Goal: Transaction & Acquisition: Download file/media

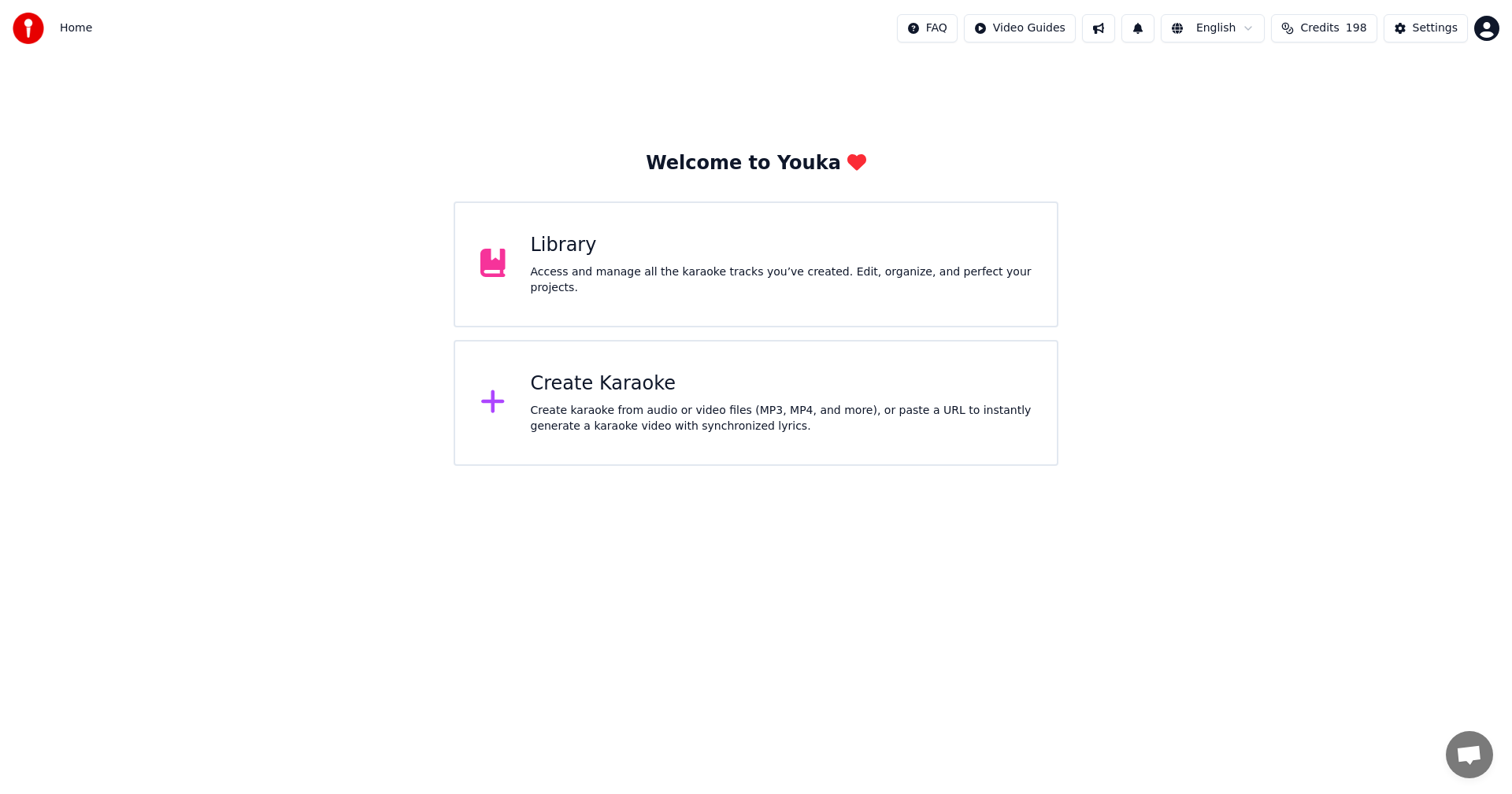
click at [915, 258] on div "Library" at bounding box center [781, 246] width 501 height 25
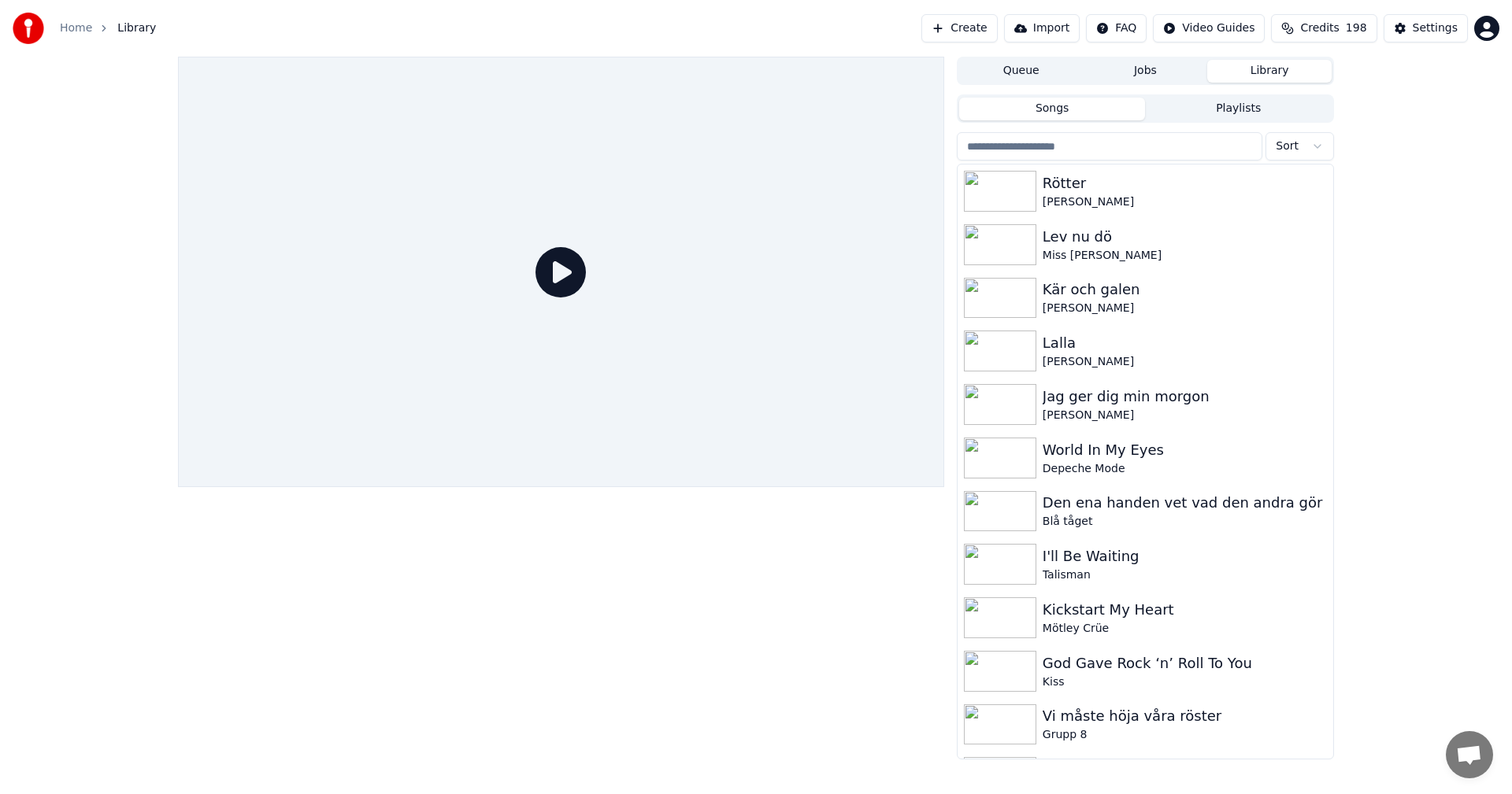
click at [1339, 23] on span "Credits" at bounding box center [1319, 28] width 38 height 16
click at [1332, 177] on button "Refresh" at bounding box center [1334, 189] width 81 height 28
click at [1112, 246] on div "Lev nu dö" at bounding box center [1177, 237] width 268 height 22
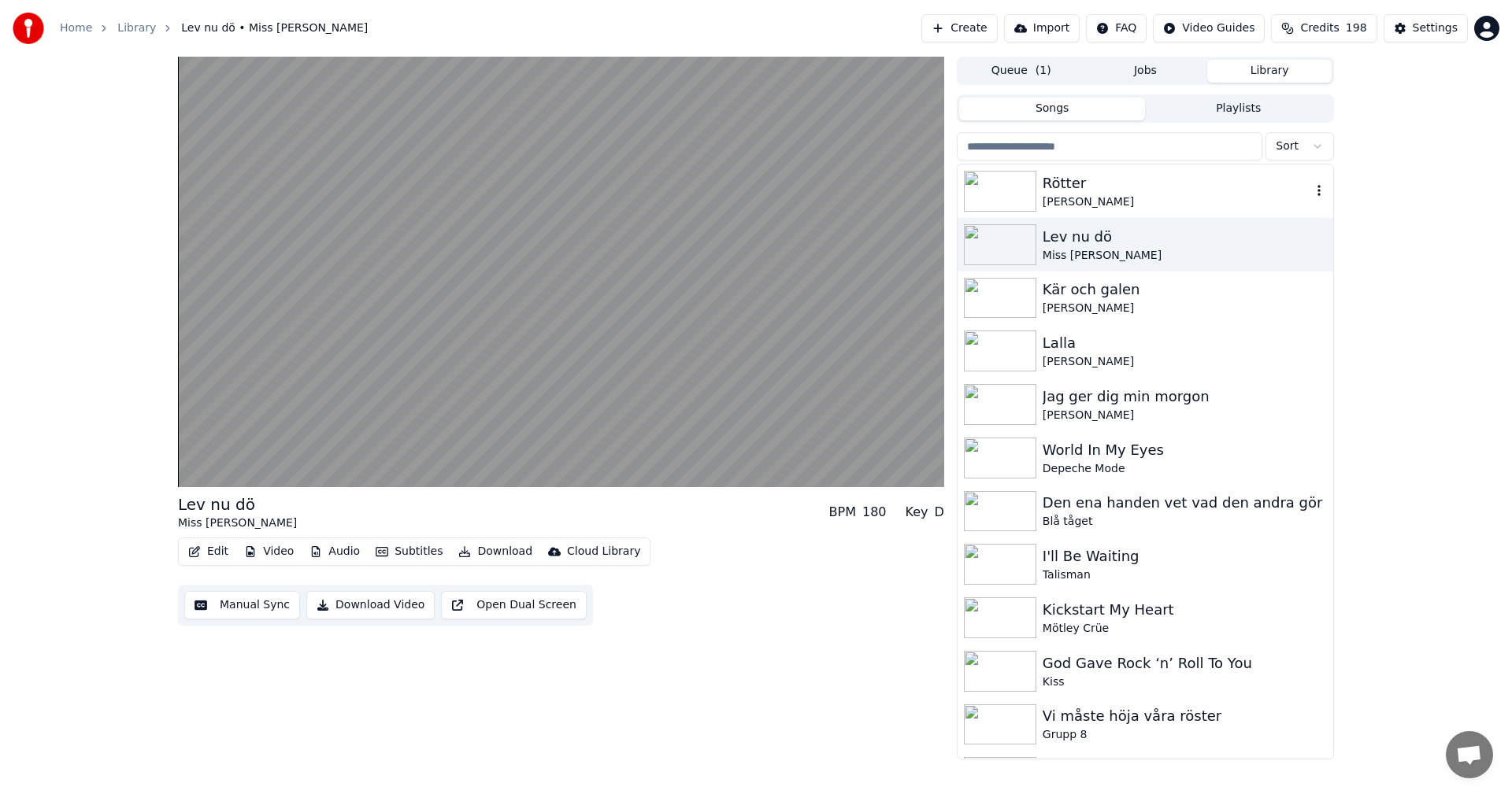
click at [1111, 194] on div "[PERSON_NAME]" at bounding box center [1177, 202] width 268 height 16
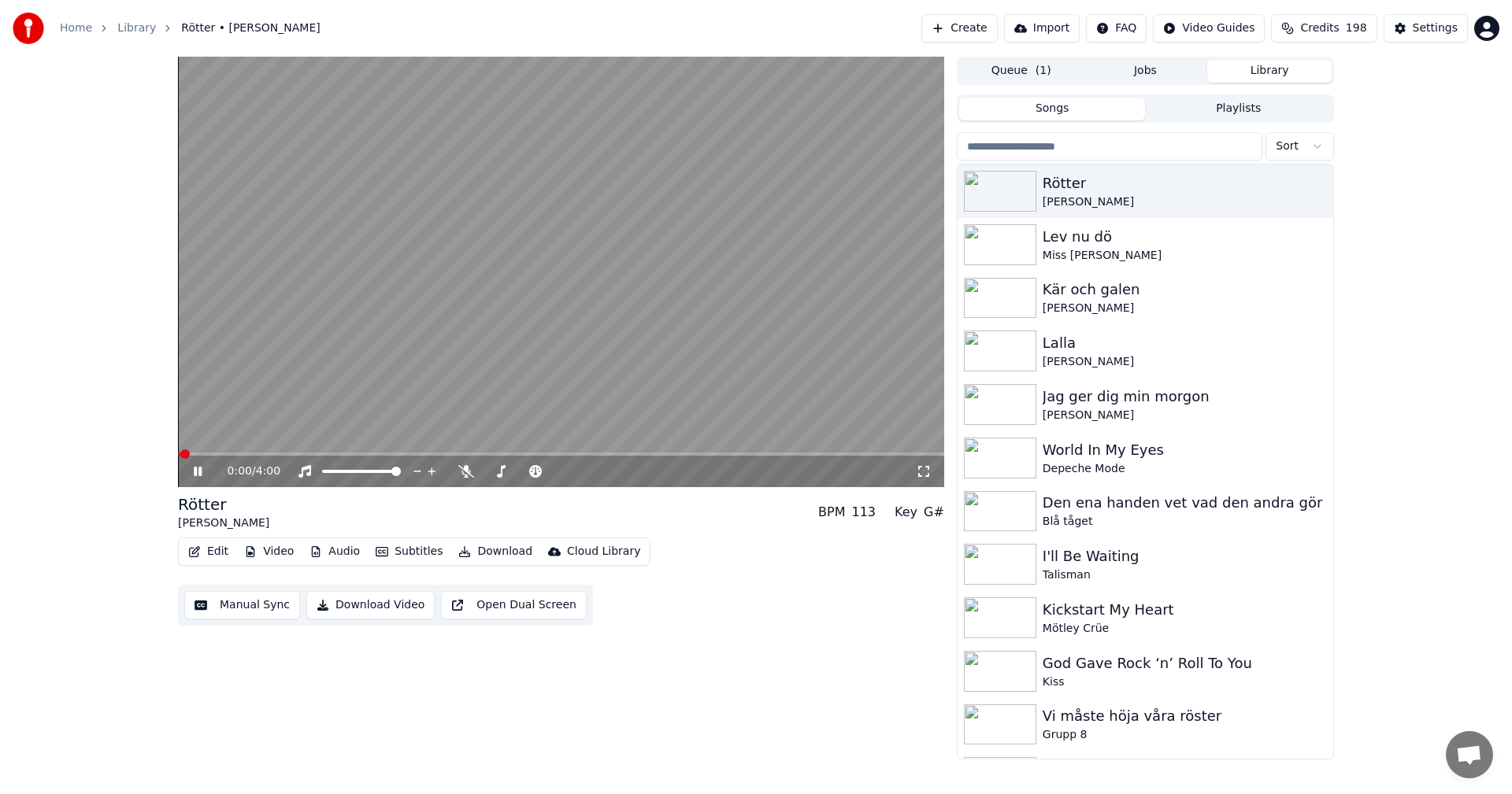
click at [193, 466] on icon at bounding box center [210, 471] width 37 height 13
click at [473, 473] on icon at bounding box center [466, 471] width 16 height 13
click at [497, 539] on div "Edit Video Audio Subtitles Download Cloud Library" at bounding box center [414, 551] width 473 height 28
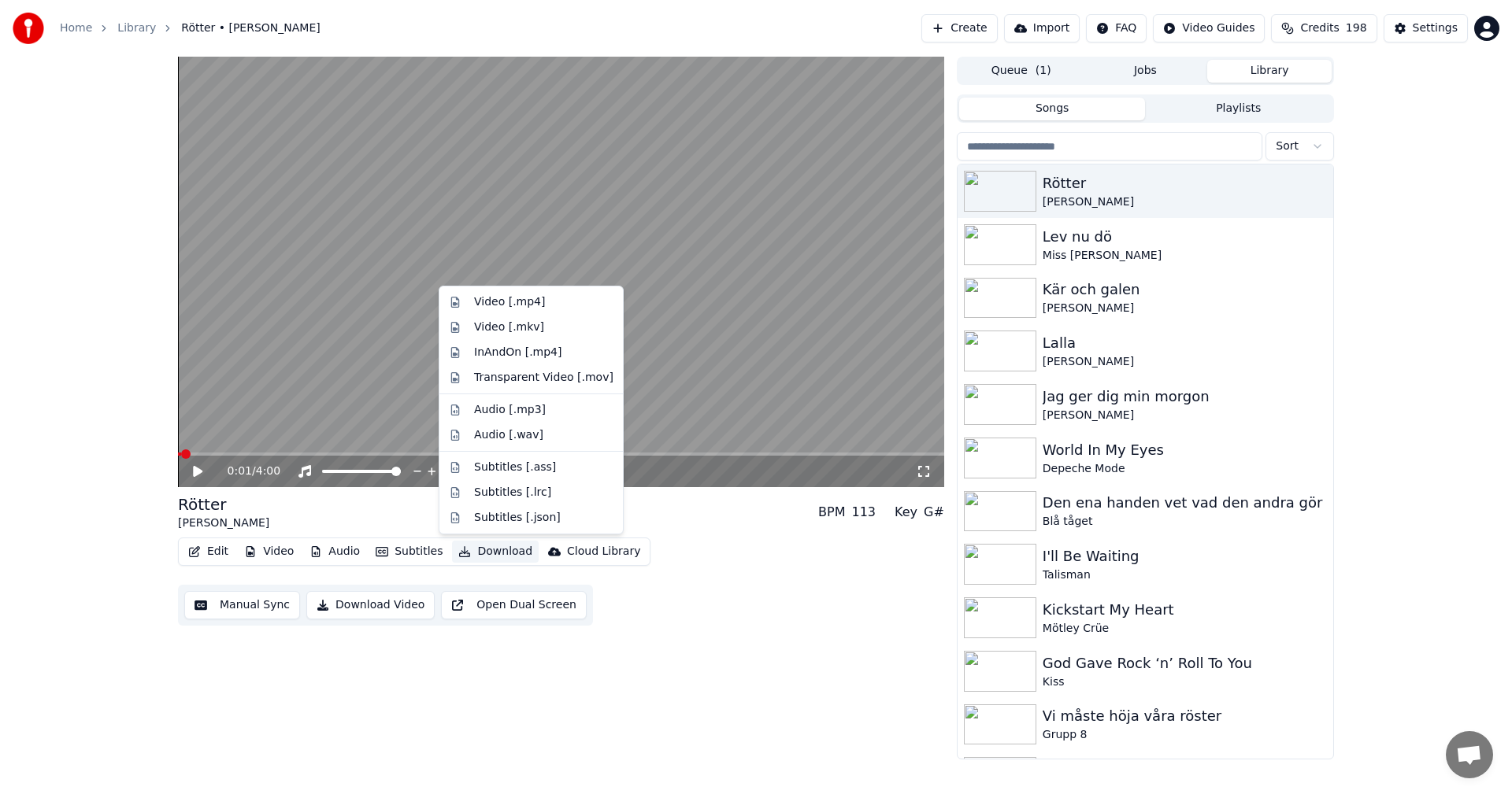
click at [498, 556] on button "Download" at bounding box center [496, 552] width 87 height 22
click at [547, 404] on div "Audio [.mp3]" at bounding box center [544, 410] width 139 height 16
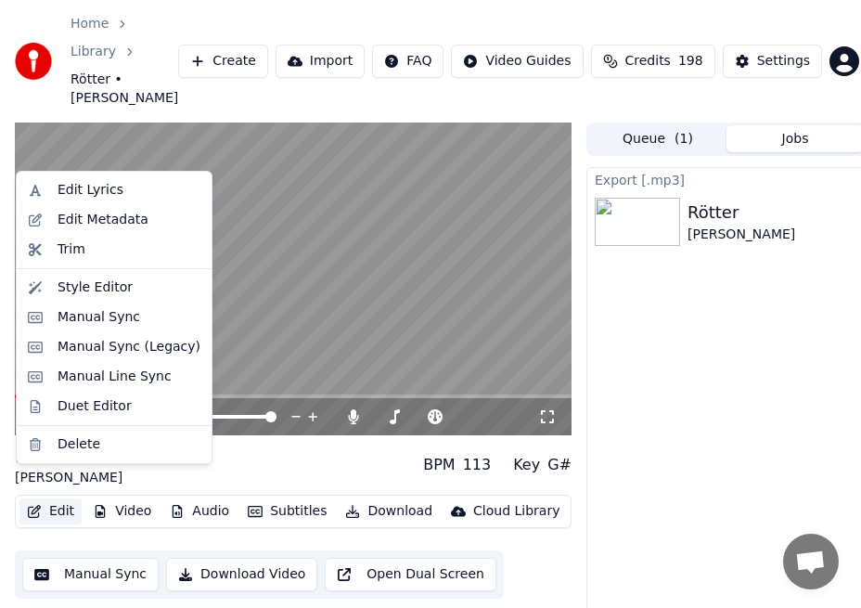
click at [56, 498] on button "Edit" at bounding box center [50, 511] width 62 height 26
click at [165, 198] on div "Edit Lyrics" at bounding box center [129, 190] width 143 height 19
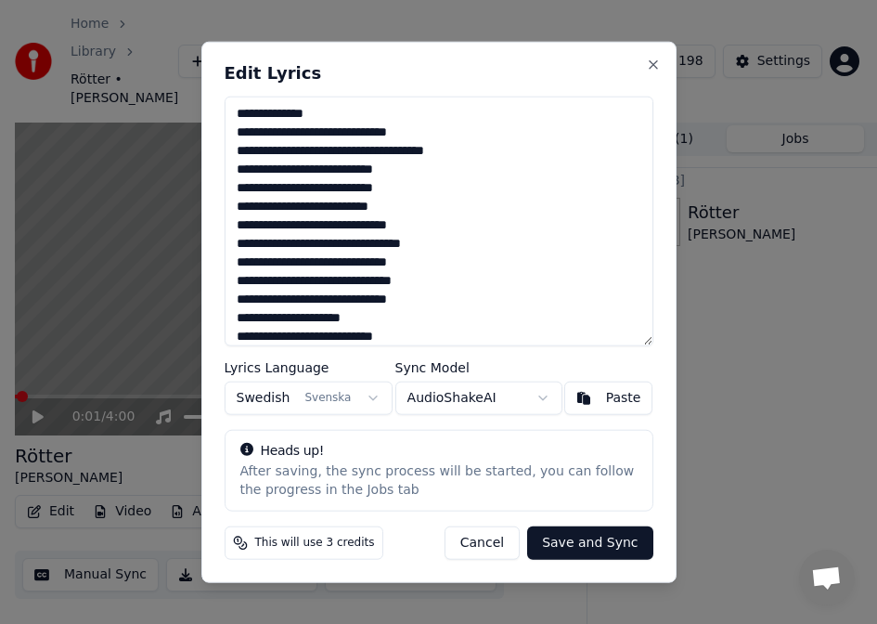
click at [493, 543] on button "Cancel" at bounding box center [482, 541] width 75 height 33
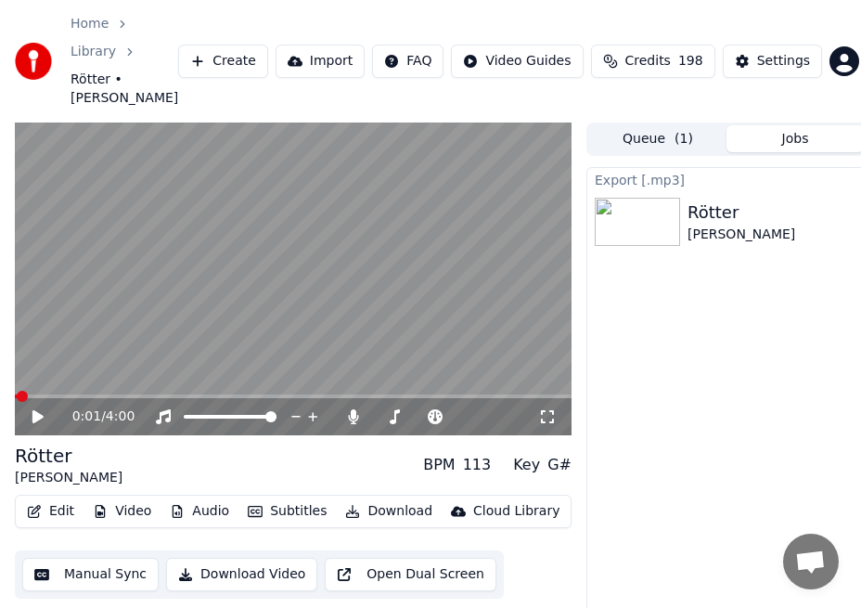
click at [32, 409] on icon at bounding box center [51, 416] width 43 height 15
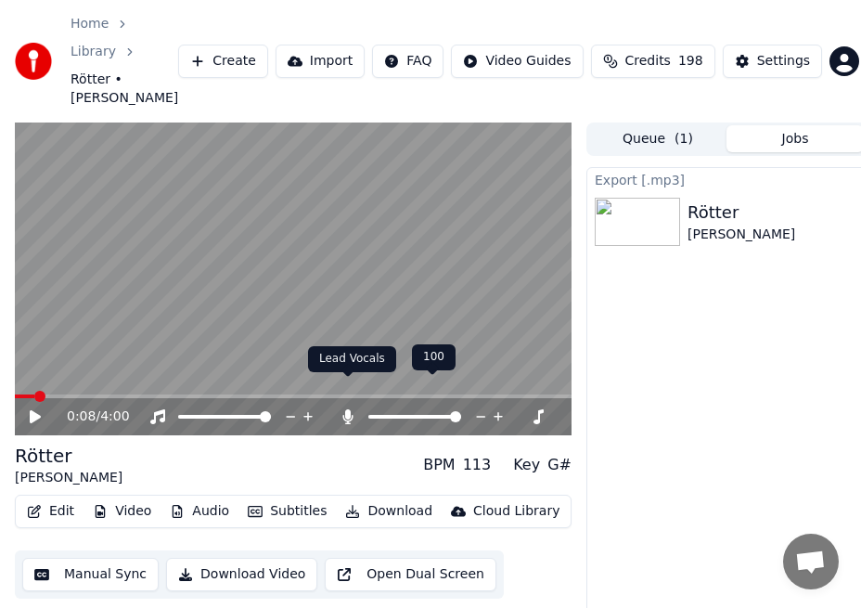
click at [347, 409] on icon at bounding box center [348, 416] width 10 height 15
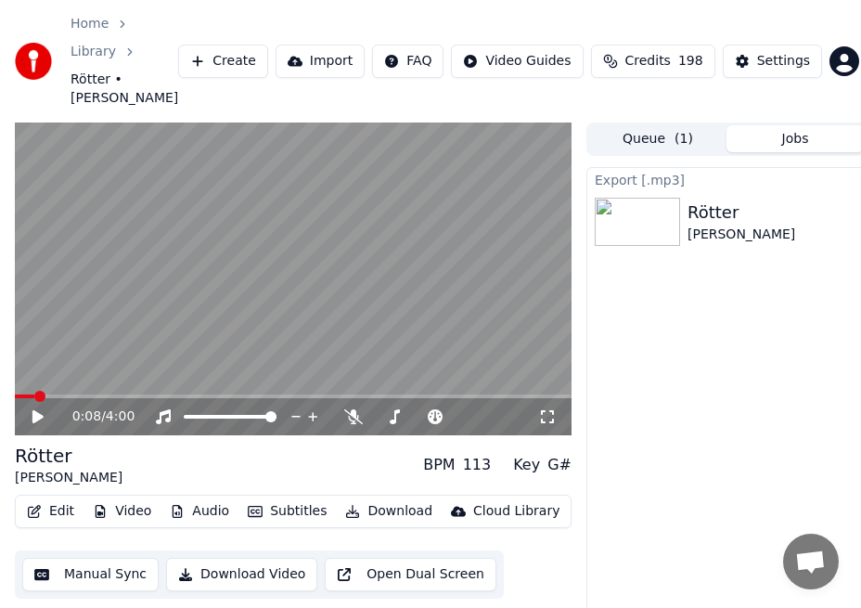
click at [392, 498] on button "Download" at bounding box center [389, 511] width 102 height 26
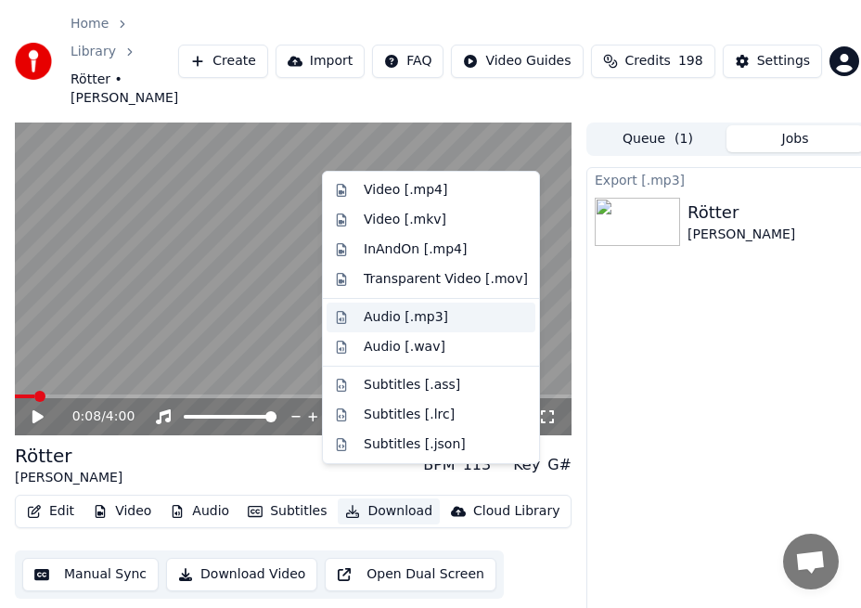
click at [440, 325] on div "Audio [.mp3]" at bounding box center [446, 317] width 164 height 19
